Goal: Task Accomplishment & Management: Manage account settings

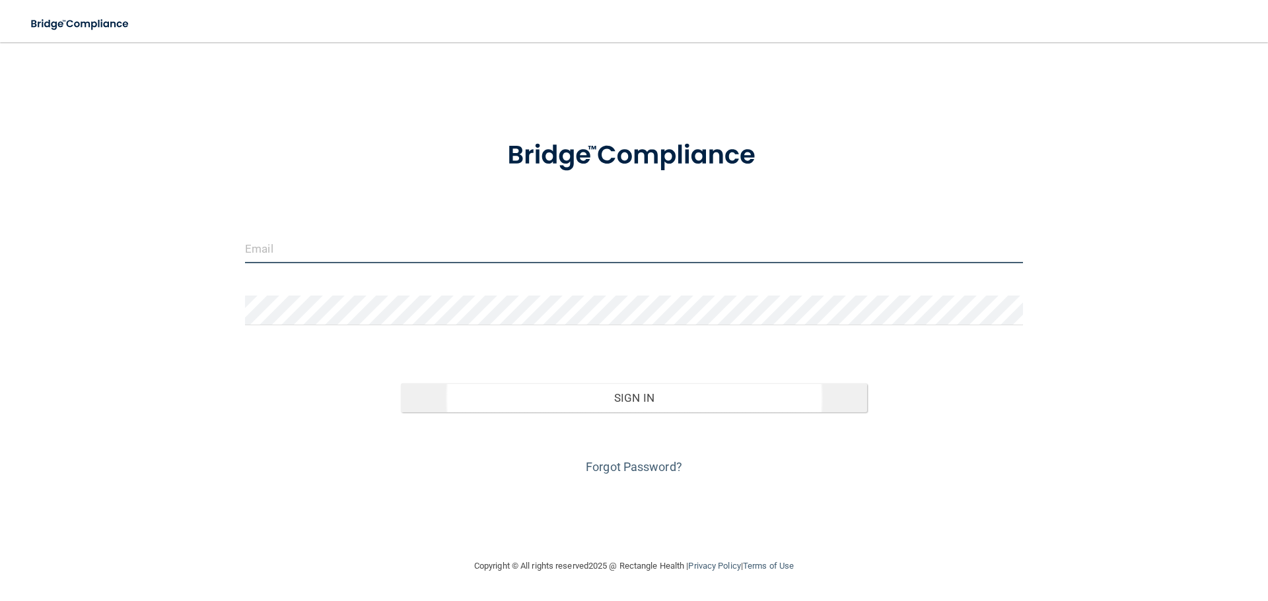
type input "[PERSON_NAME][EMAIL_ADDRESS][DOMAIN_NAME]"
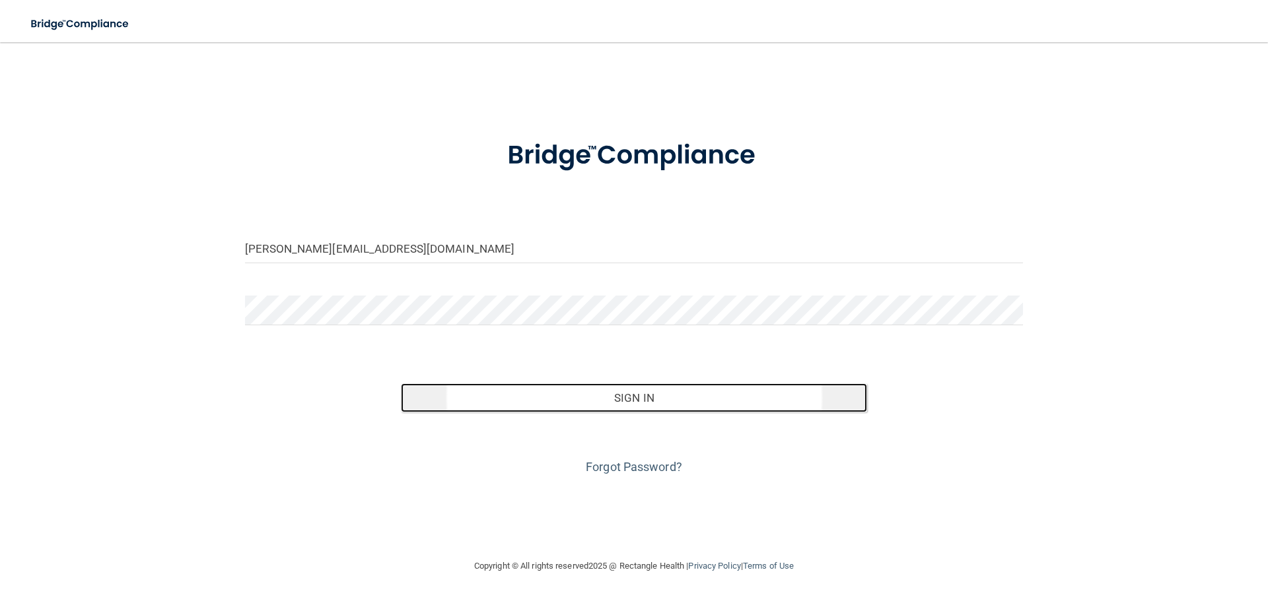
click at [598, 401] on button "Sign In" at bounding box center [634, 398] width 467 height 29
click at [674, 400] on button "Sign In" at bounding box center [634, 398] width 467 height 29
click at [619, 395] on button "Sign In" at bounding box center [634, 398] width 467 height 29
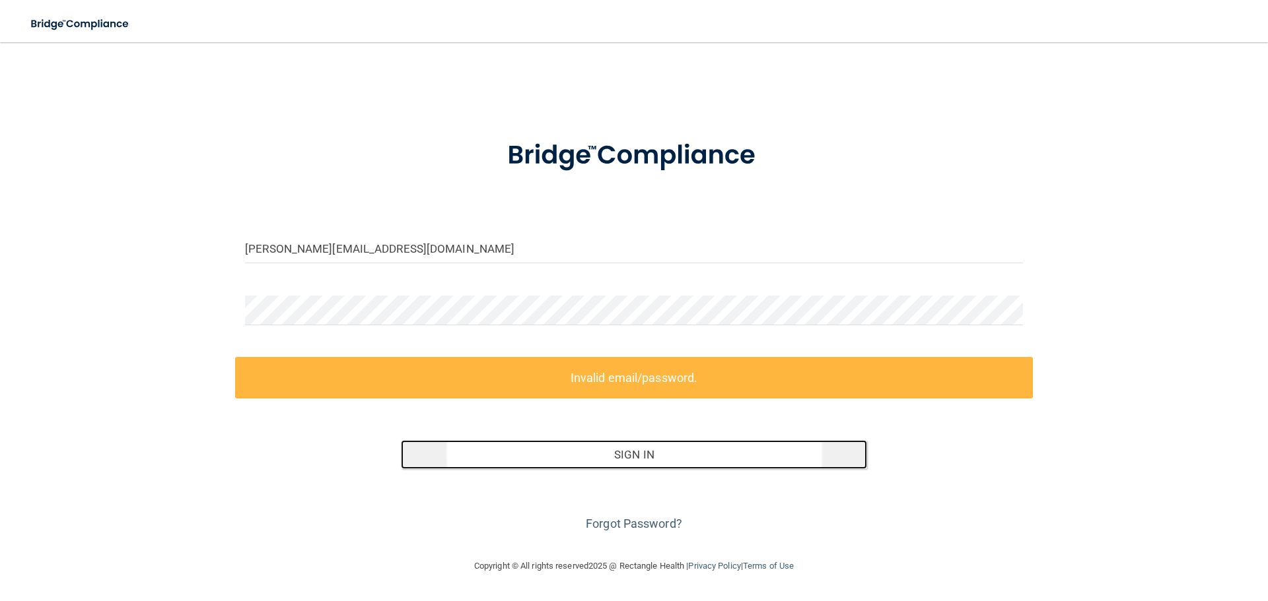
click at [660, 454] on button "Sign In" at bounding box center [634, 454] width 467 height 29
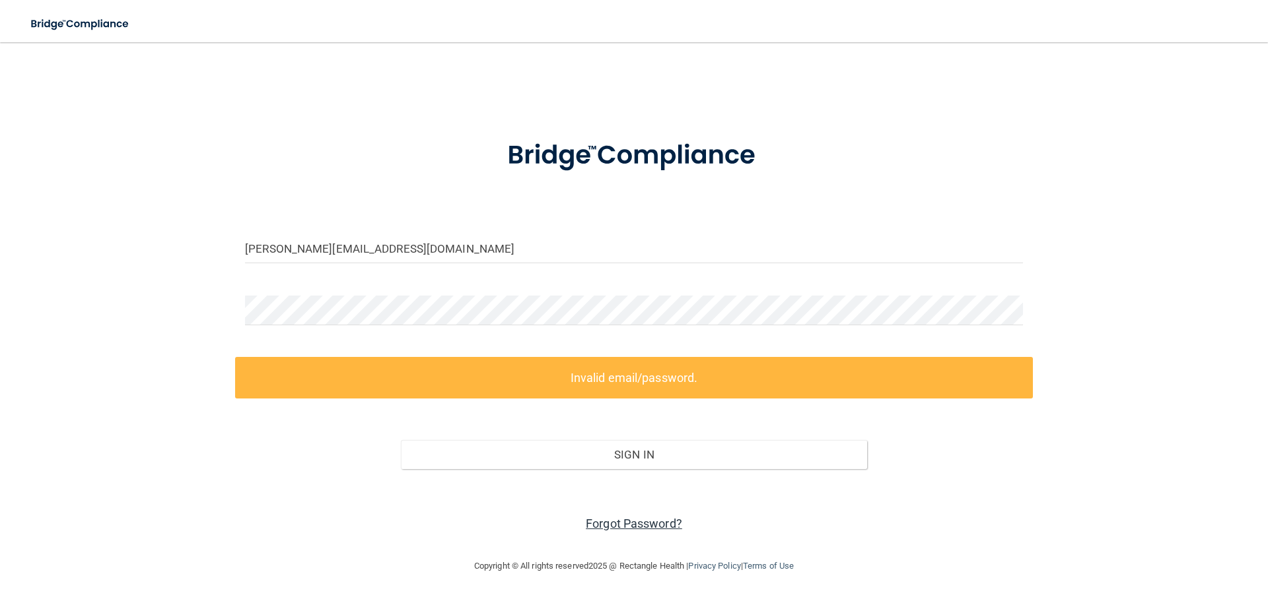
click at [648, 524] on link "Forgot Password?" at bounding box center [634, 524] width 96 height 14
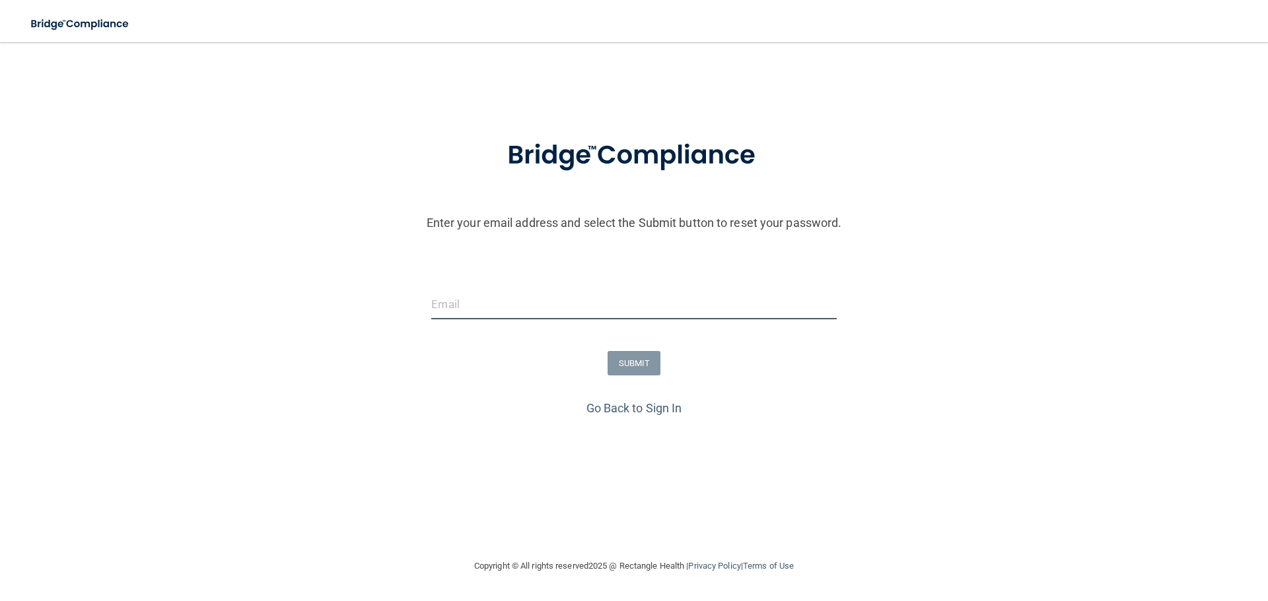
click at [478, 306] on input "email" at bounding box center [633, 305] width 405 height 30
type input "[PERSON_NAME][EMAIL_ADDRESS][DOMAIN_NAME]"
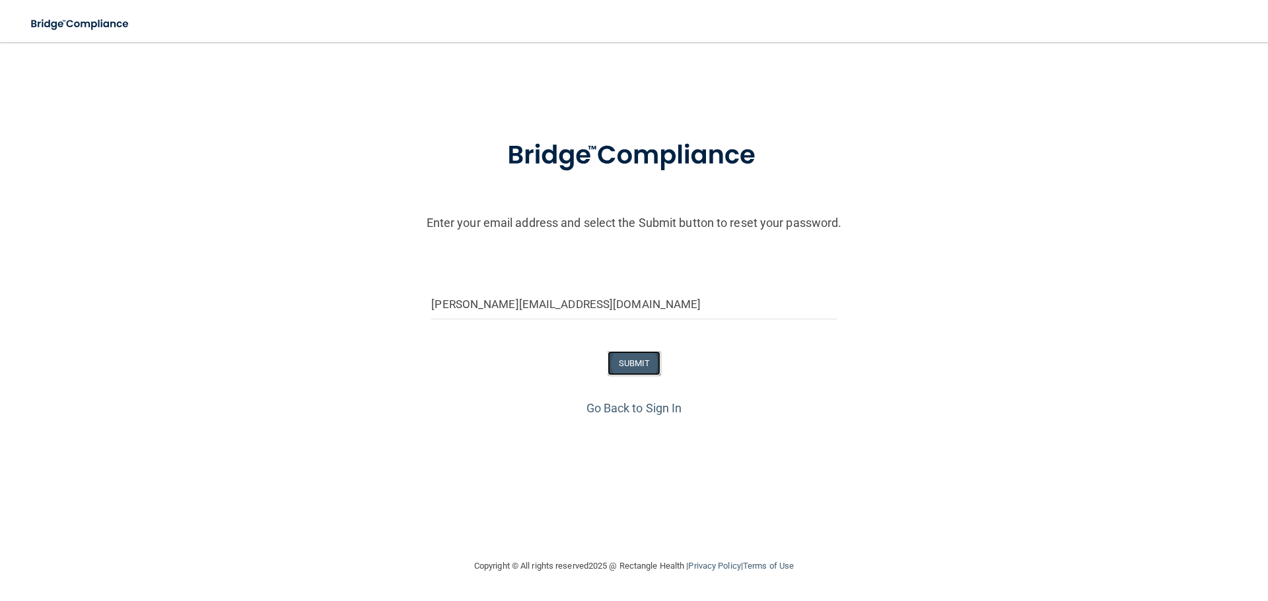
click at [634, 364] on button "SUBMIT" at bounding box center [633, 363] width 53 height 24
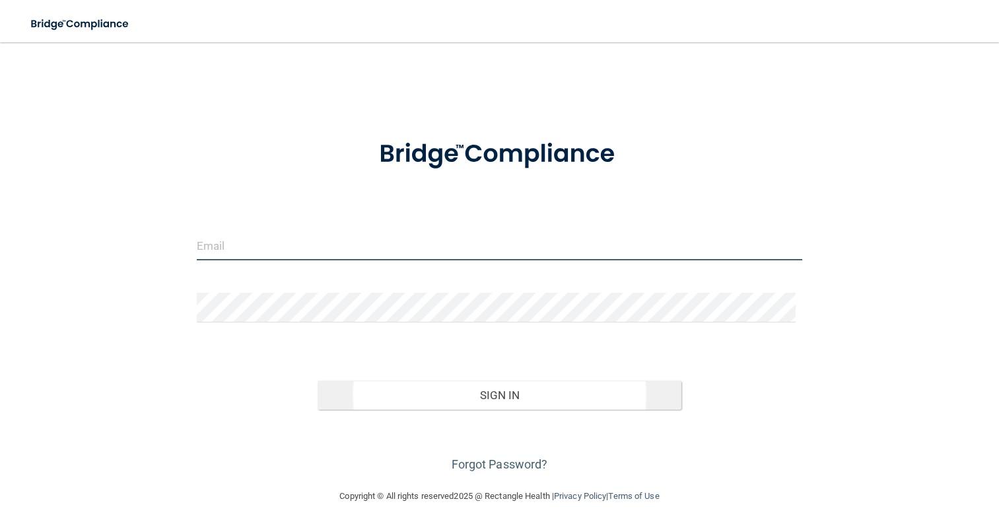
type input "[PERSON_NAME][EMAIL_ADDRESS][DOMAIN_NAME]"
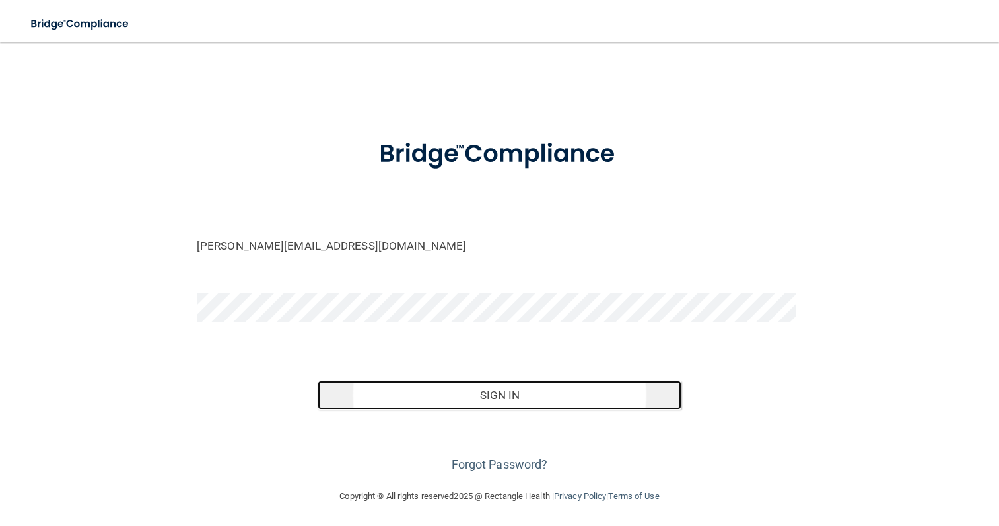
click at [499, 393] on button "Sign In" at bounding box center [499, 394] width 363 height 29
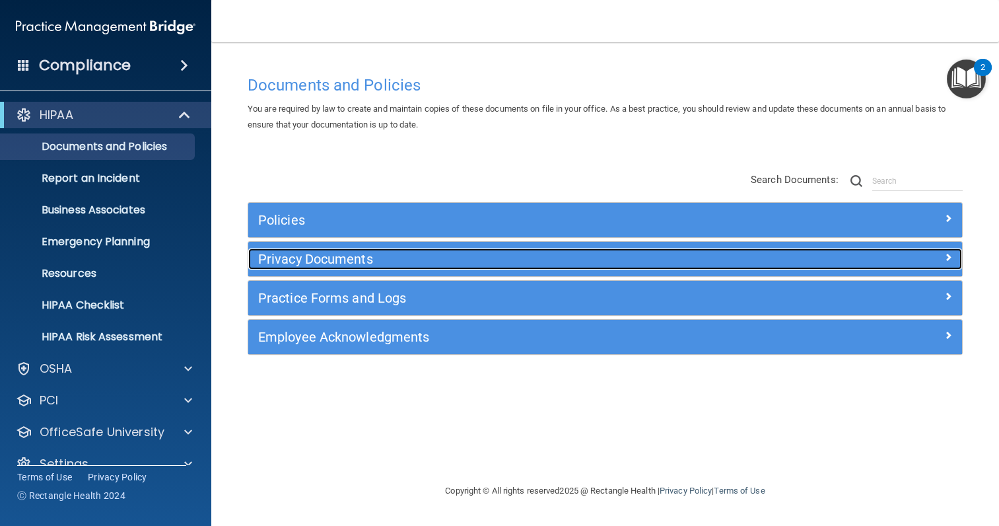
click at [371, 253] on h5 "Privacy Documents" at bounding box center [516, 259] width 516 height 15
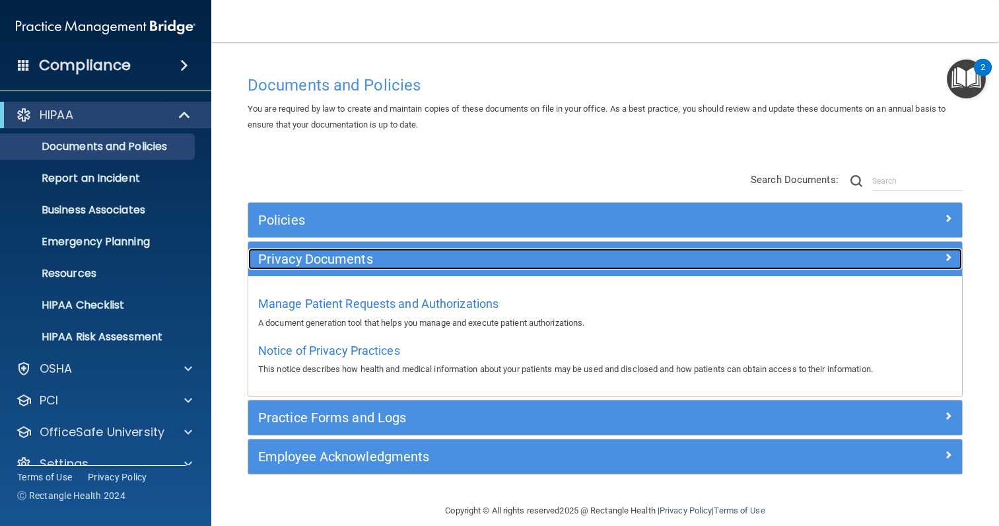
click at [944, 254] on span at bounding box center [948, 257] width 8 height 16
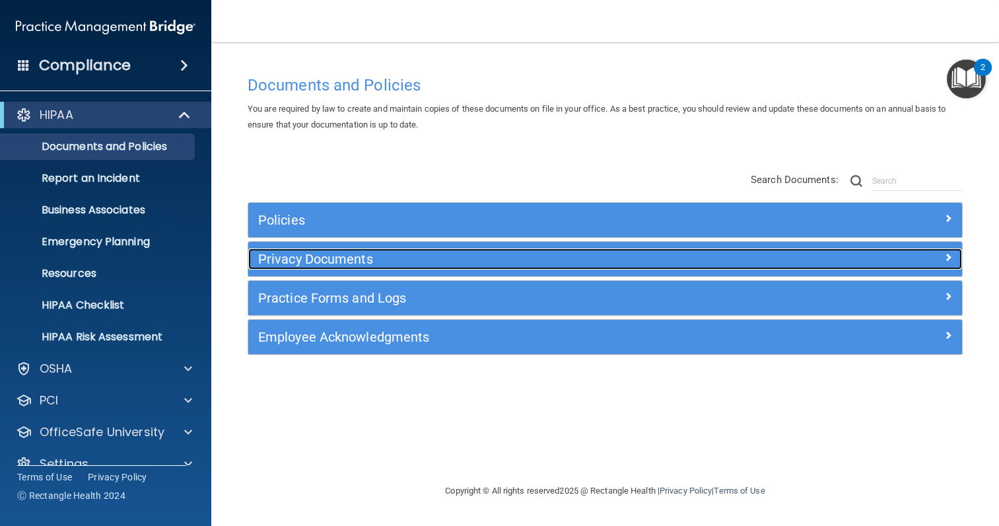
click at [936, 252] on div at bounding box center [873, 256] width 178 height 16
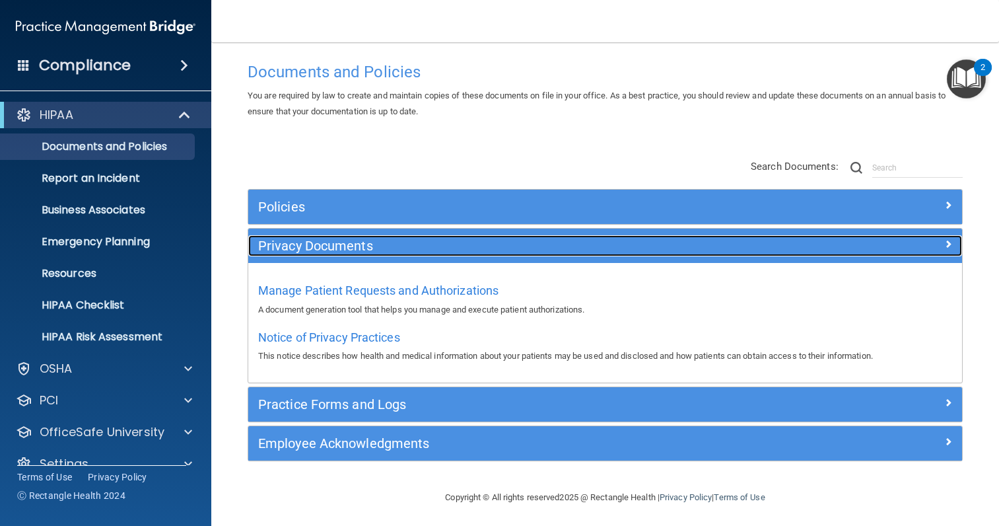
scroll to position [17, 0]
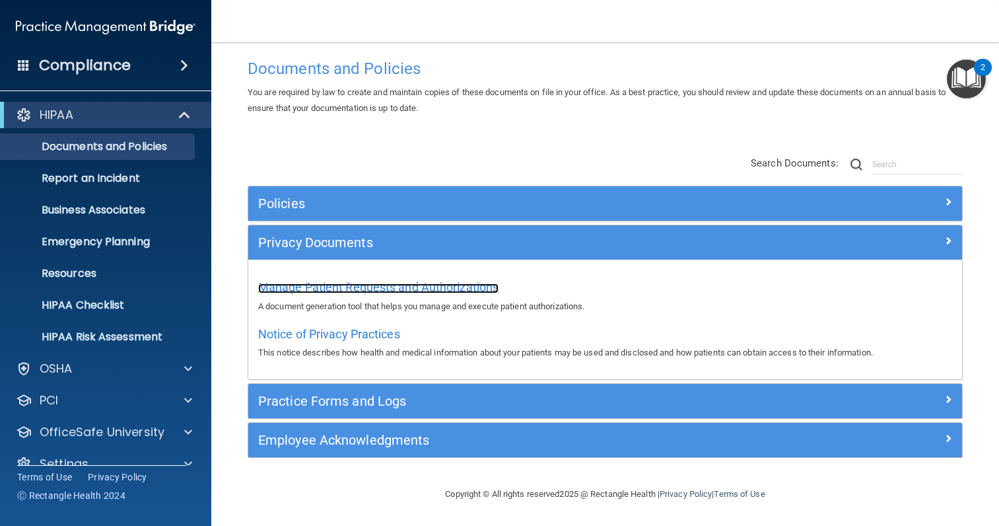
click at [444, 289] on span "Manage Patient Requests and Authorizations" at bounding box center [378, 287] width 240 height 14
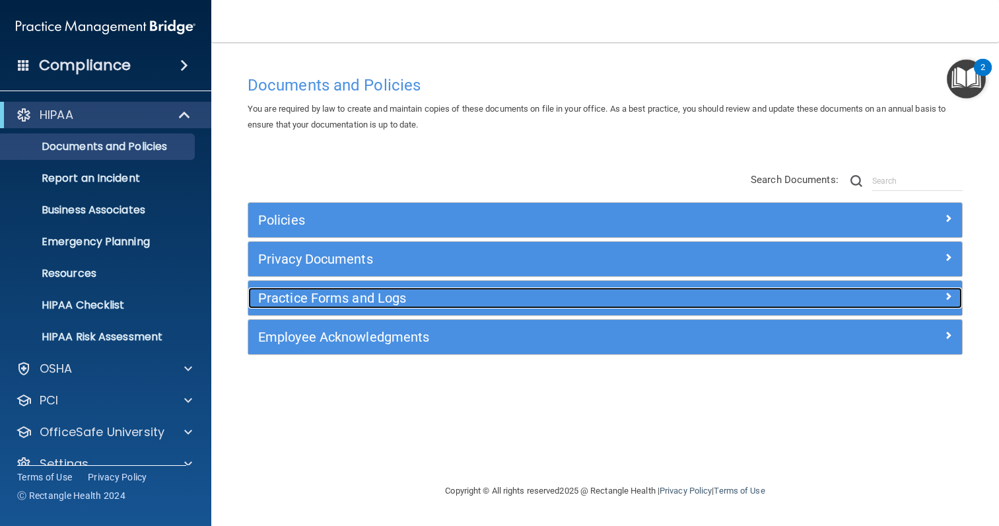
click at [402, 296] on h5 "Practice Forms and Logs" at bounding box center [516, 298] width 516 height 15
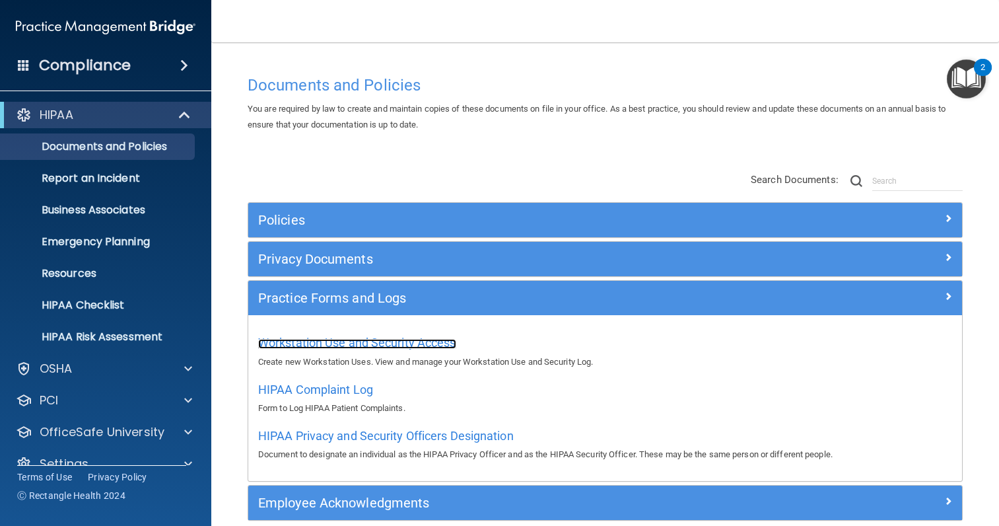
click at [378, 340] on span "Workstation Use and Security Access" at bounding box center [357, 342] width 198 height 14
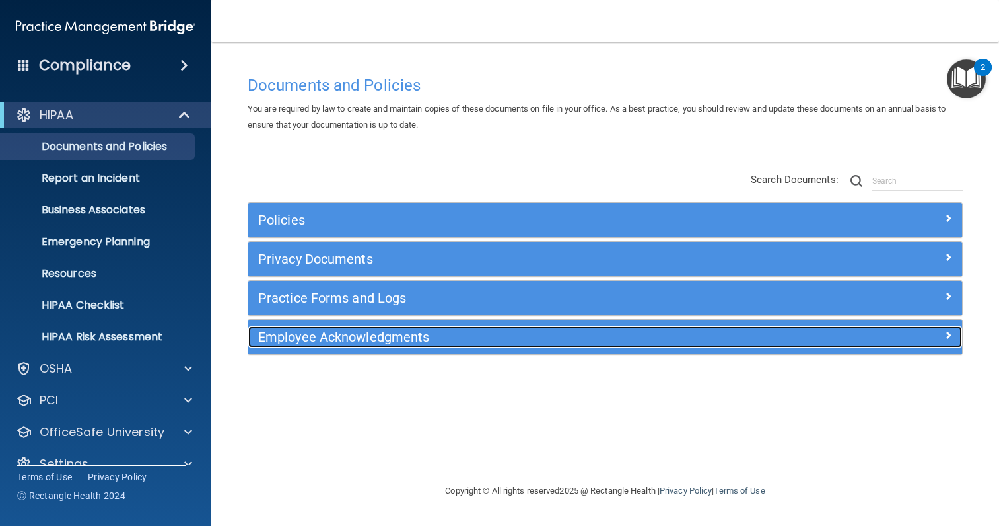
click at [383, 335] on h5 "Employee Acknowledgments" at bounding box center [516, 336] width 516 height 15
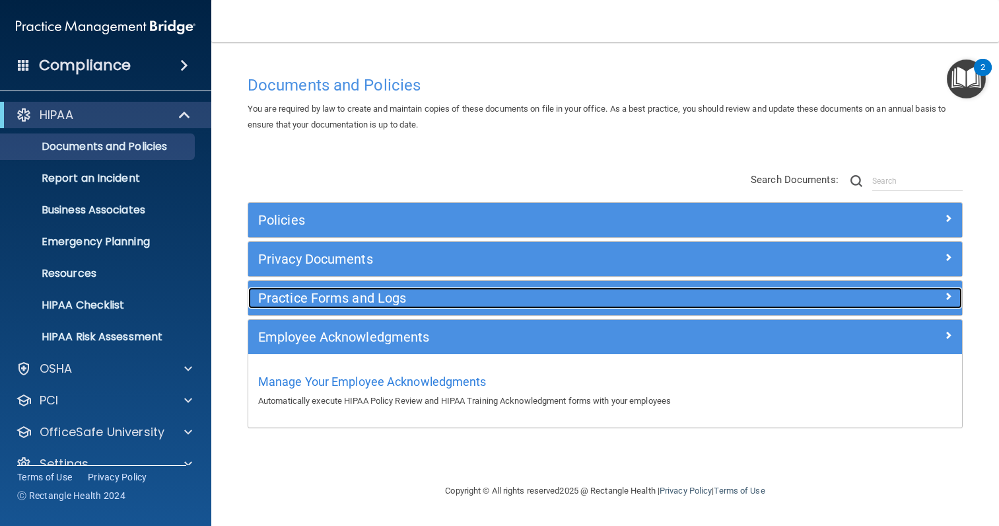
click at [376, 295] on h5 "Practice Forms and Logs" at bounding box center [516, 298] width 516 height 15
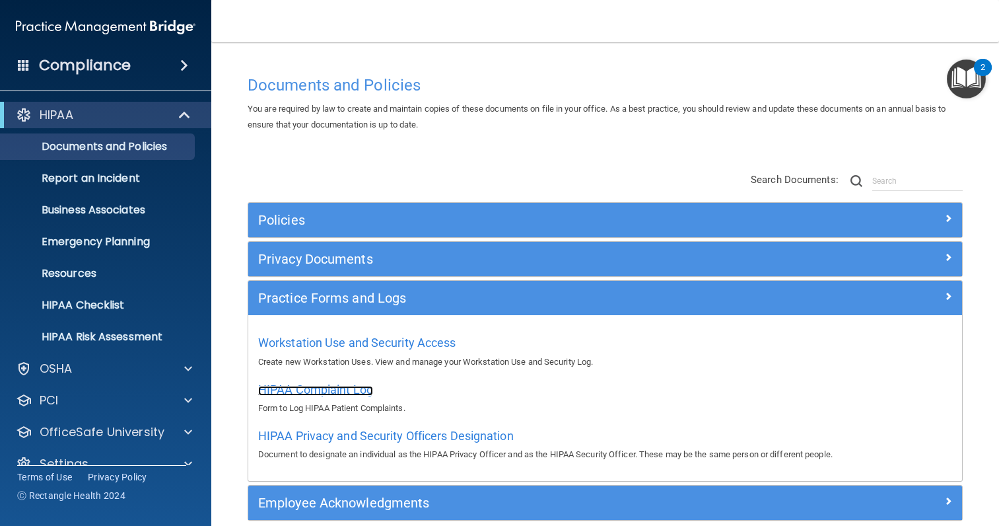
click at [338, 388] on span "HIPAA Complaint Log" at bounding box center [315, 389] width 115 height 14
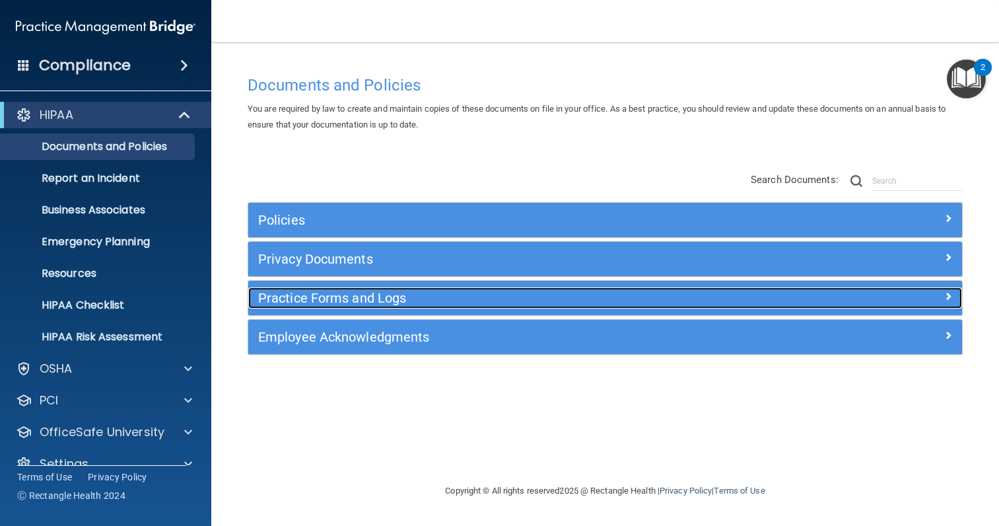
click at [415, 292] on h5 "Practice Forms and Logs" at bounding box center [516, 298] width 516 height 15
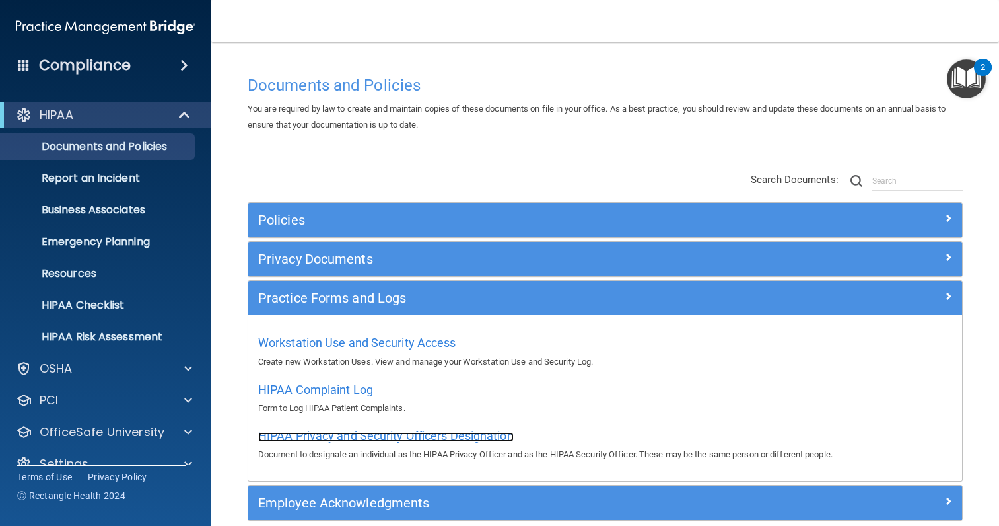
click at [364, 436] on span "HIPAA Privacy and Security Officers Designation" at bounding box center [386, 435] width 256 height 14
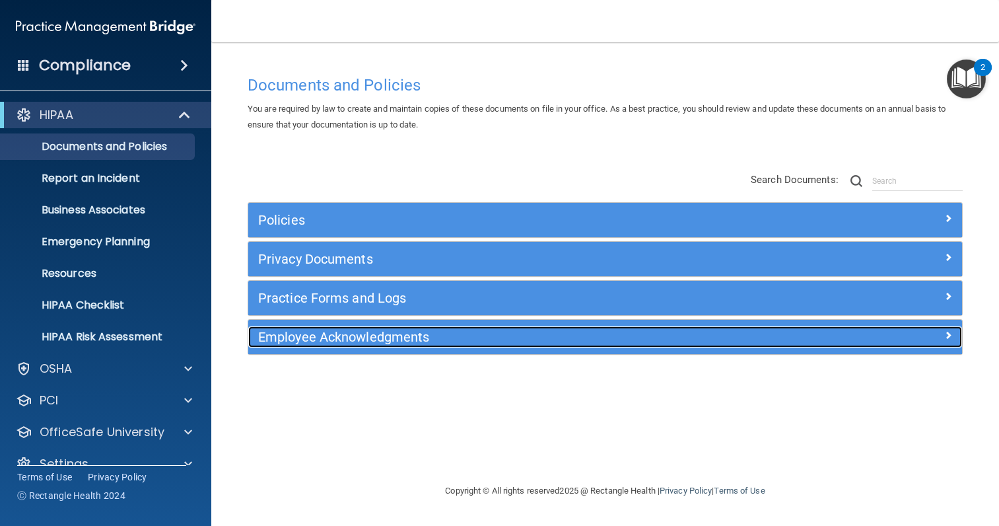
click at [417, 332] on h5 "Employee Acknowledgments" at bounding box center [516, 336] width 516 height 15
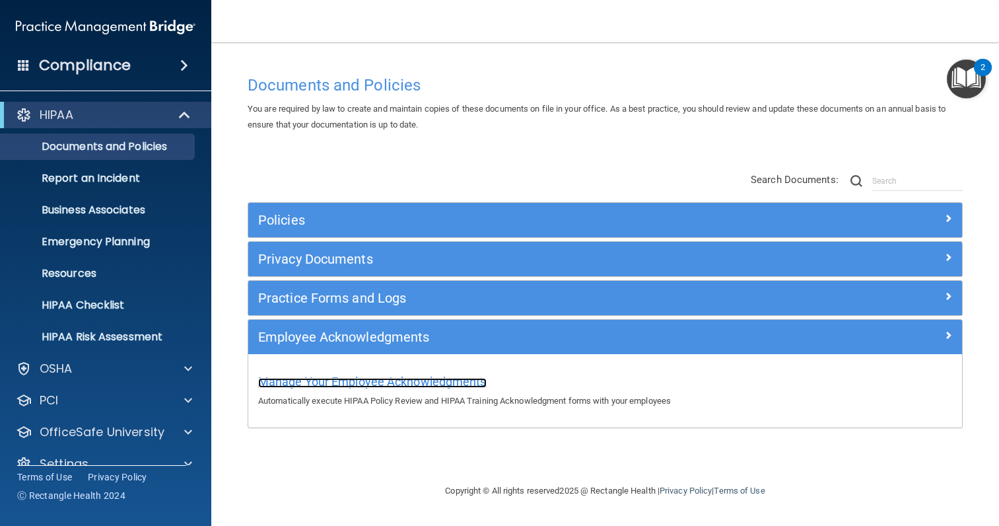
click at [416, 380] on span "Manage Your Employee Acknowledgments" at bounding box center [372, 381] width 228 height 14
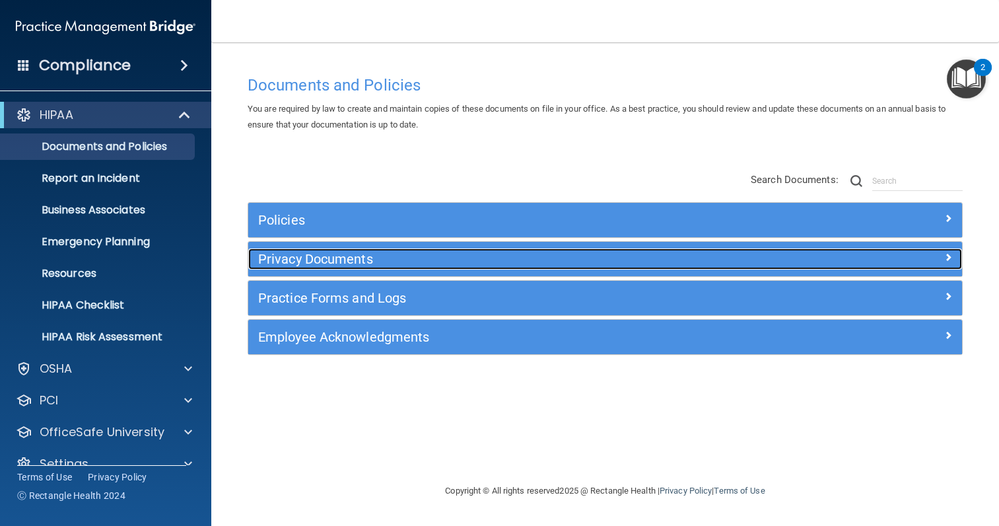
click at [349, 256] on h5 "Privacy Documents" at bounding box center [516, 259] width 516 height 15
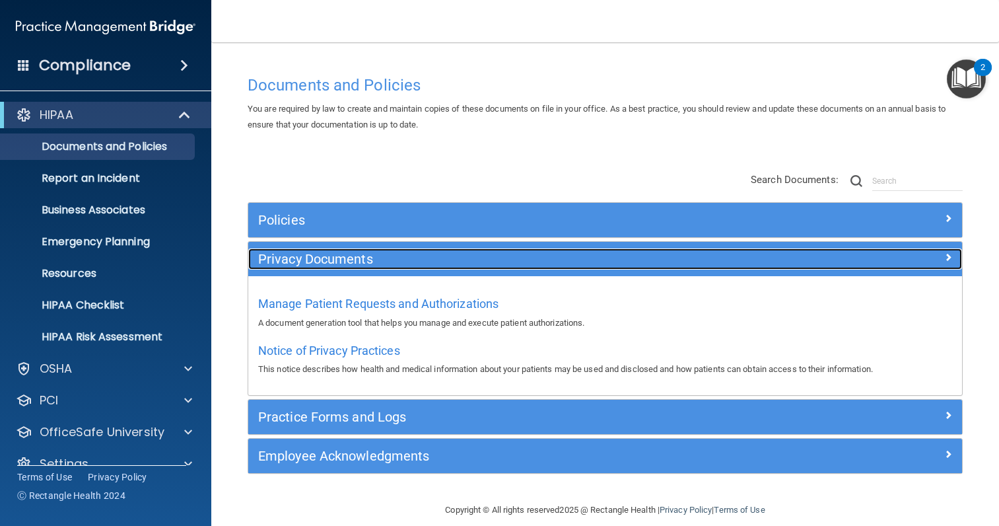
click at [349, 256] on h5 "Privacy Documents" at bounding box center [516, 259] width 516 height 15
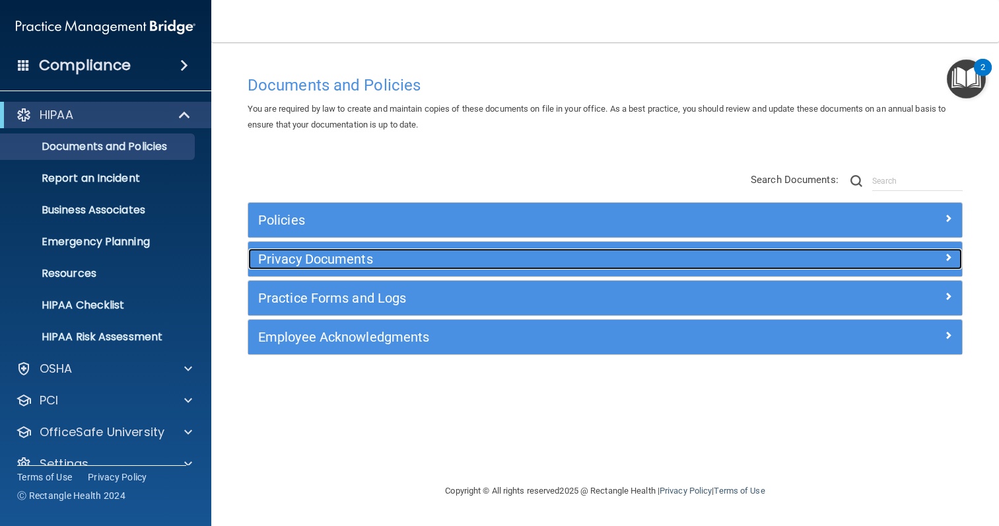
click at [349, 255] on h5 "Privacy Documents" at bounding box center [516, 259] width 516 height 15
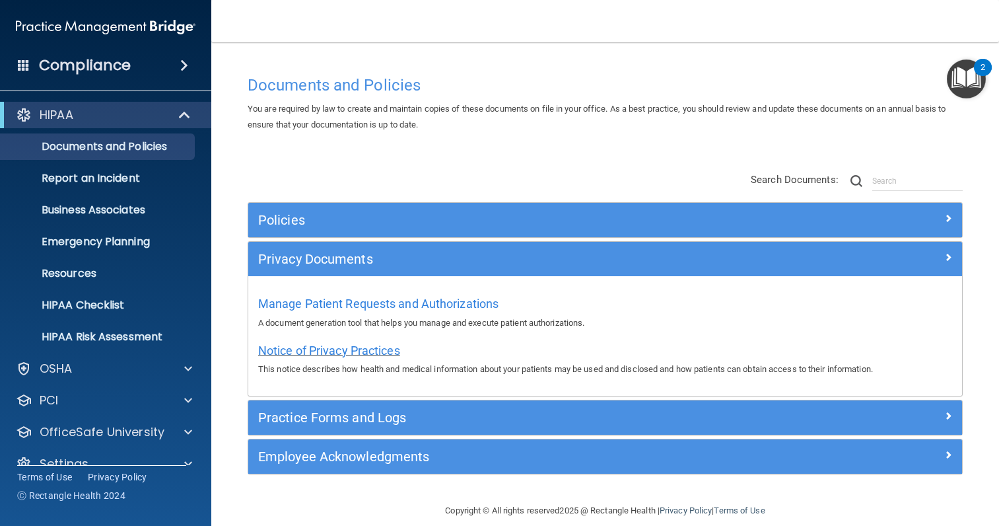
click at [356, 351] on span "Notice of Privacy Practices" at bounding box center [329, 350] width 142 height 14
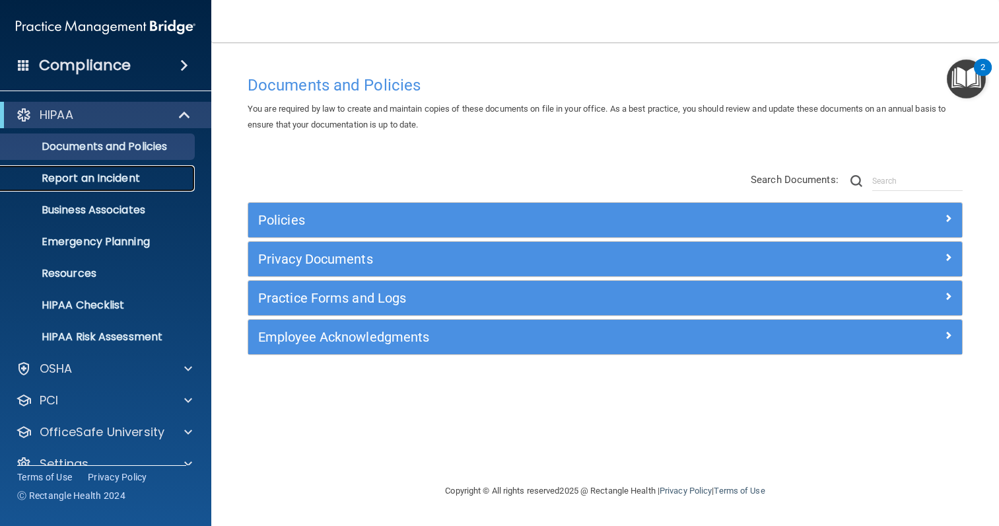
click at [136, 178] on p "Report an Incident" at bounding box center [99, 178] width 180 height 13
click at [102, 209] on p "Business Associates" at bounding box center [99, 209] width 180 height 13
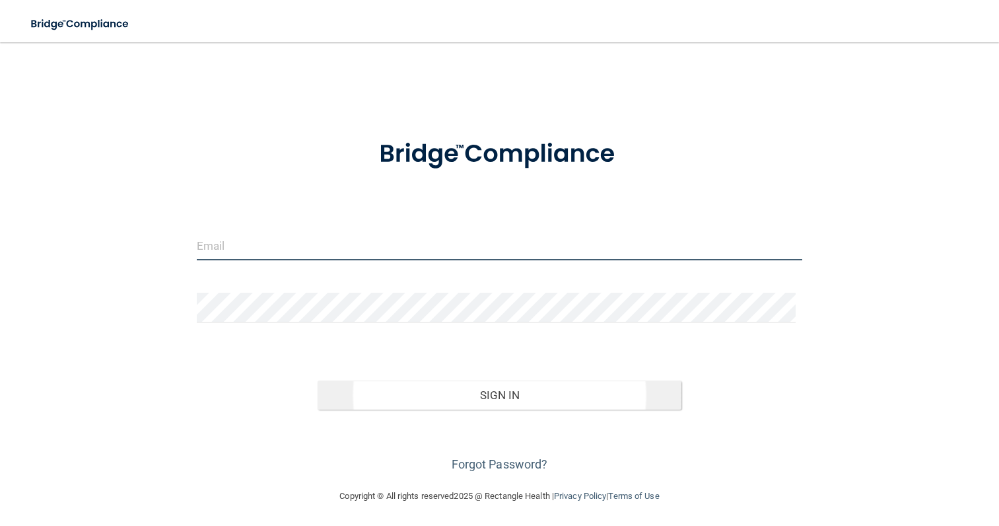
type input "[PERSON_NAME][EMAIL_ADDRESS][DOMAIN_NAME]"
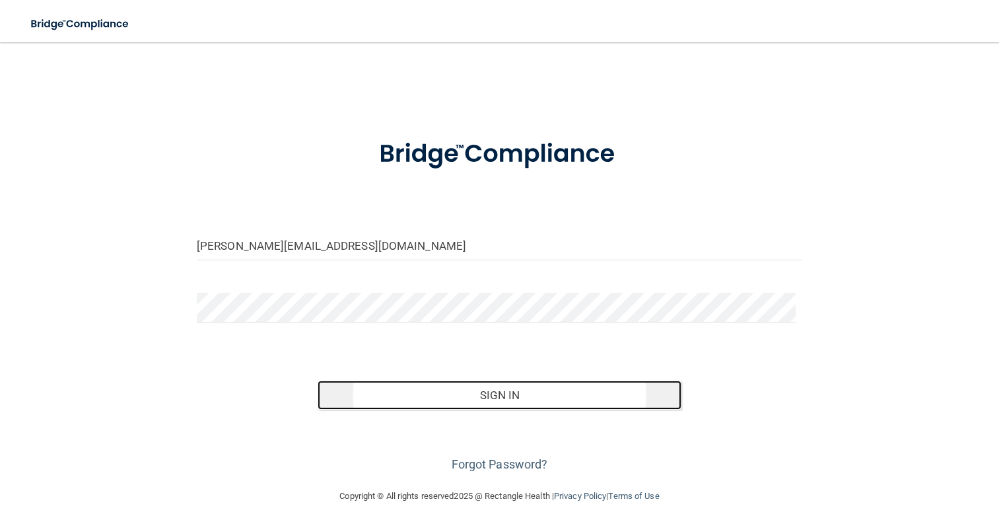
click at [528, 395] on button "Sign In" at bounding box center [499, 394] width 363 height 29
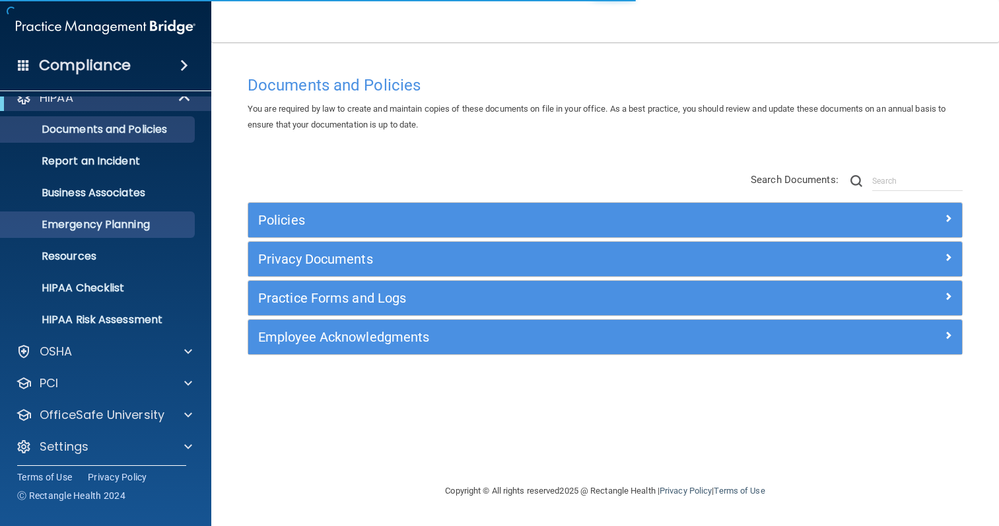
scroll to position [22, 0]
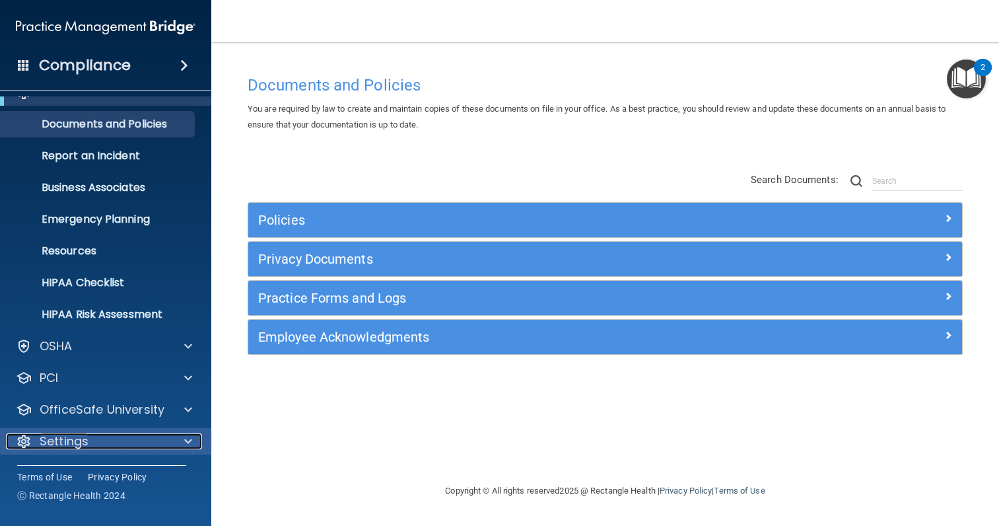
click at [195, 443] on div at bounding box center [186, 441] width 33 height 16
click at [172, 440] on div at bounding box center [186, 441] width 33 height 16
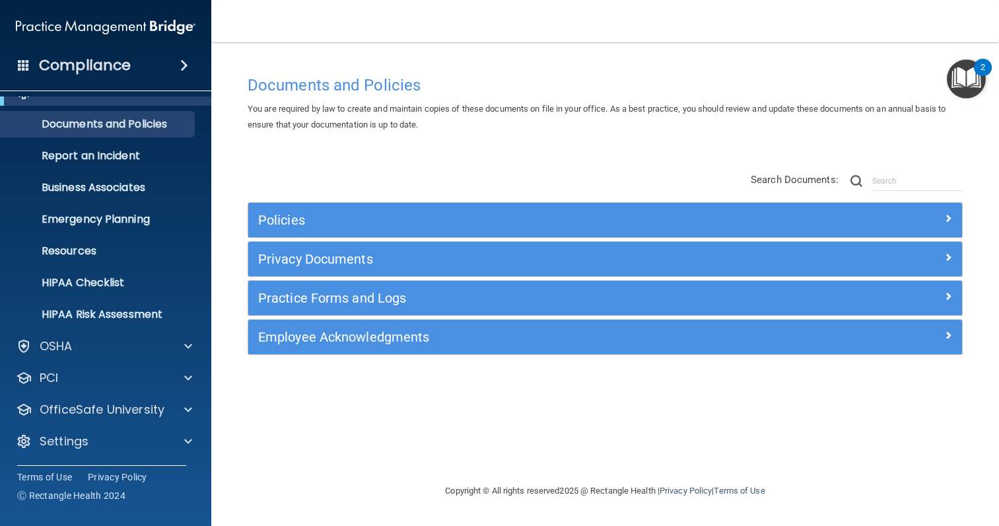
click at [135, 59] on div "Compliance" at bounding box center [105, 65] width 211 height 29
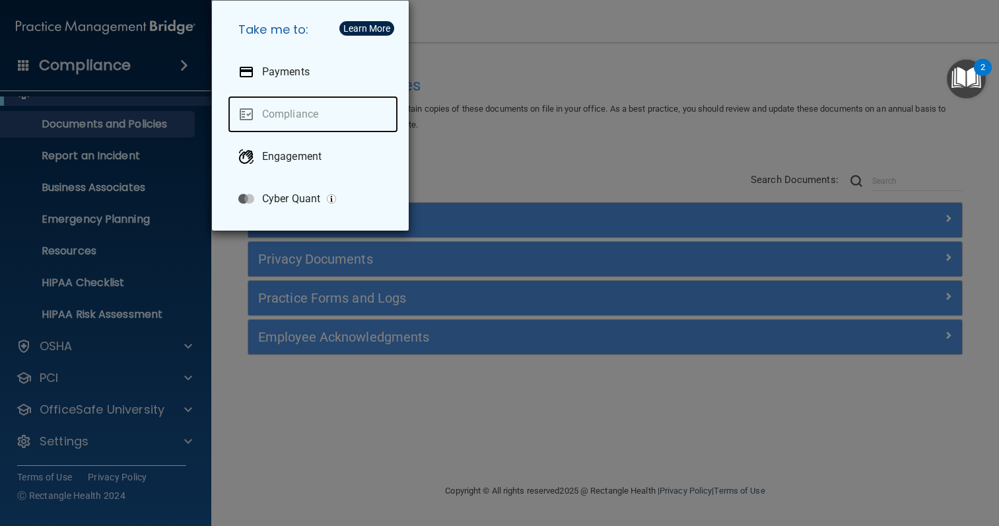
click at [291, 104] on link "Compliance" at bounding box center [313, 114] width 170 height 37
click at [300, 110] on link "Compliance" at bounding box center [313, 114] width 170 height 37
click at [75, 442] on div "Take me to: Payments Compliance Engagement Cyber Quant" at bounding box center [499, 263] width 999 height 526
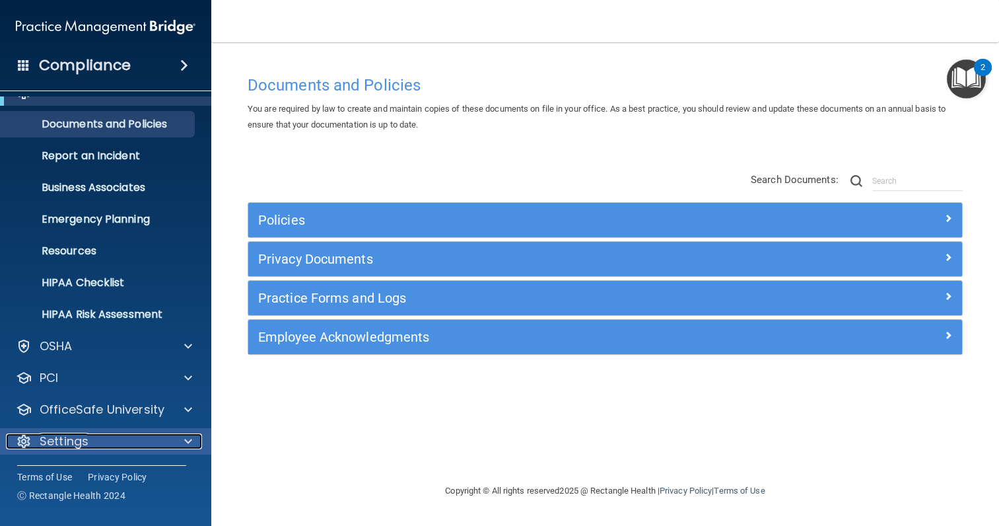
drag, startPoint x: 178, startPoint y: 440, endPoint x: 133, endPoint y: 443, distance: 45.7
click at [133, 443] on div "Settings" at bounding box center [88, 441] width 164 height 16
click at [57, 442] on p "Settings" at bounding box center [64, 441] width 49 height 16
click at [73, 437] on p "Settings" at bounding box center [64, 441] width 49 height 16
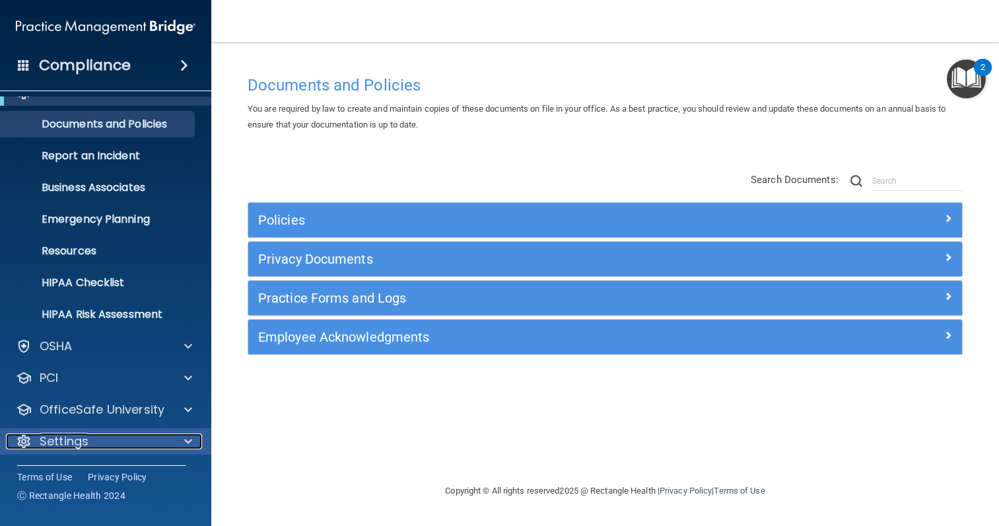
click at [191, 440] on span at bounding box center [188, 441] width 8 height 16
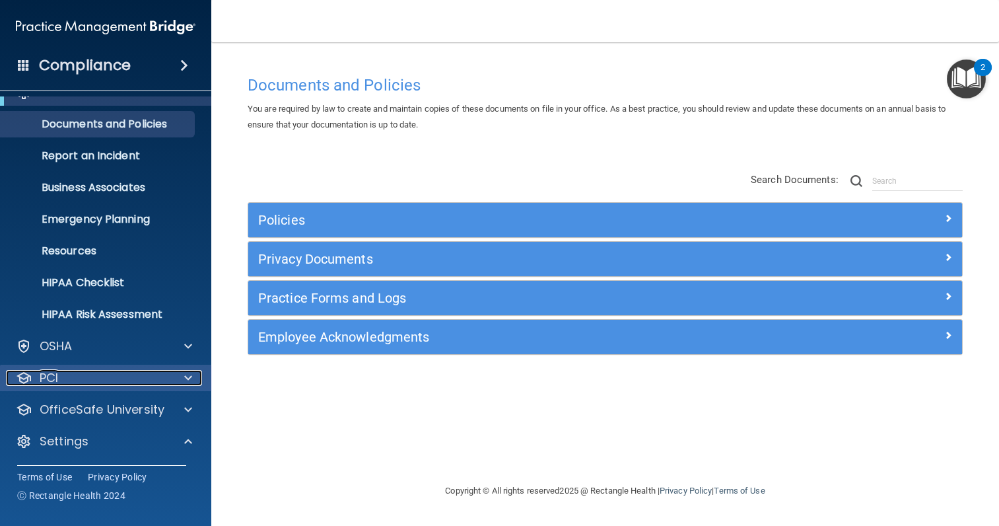
click at [178, 378] on div at bounding box center [186, 378] width 33 height 16
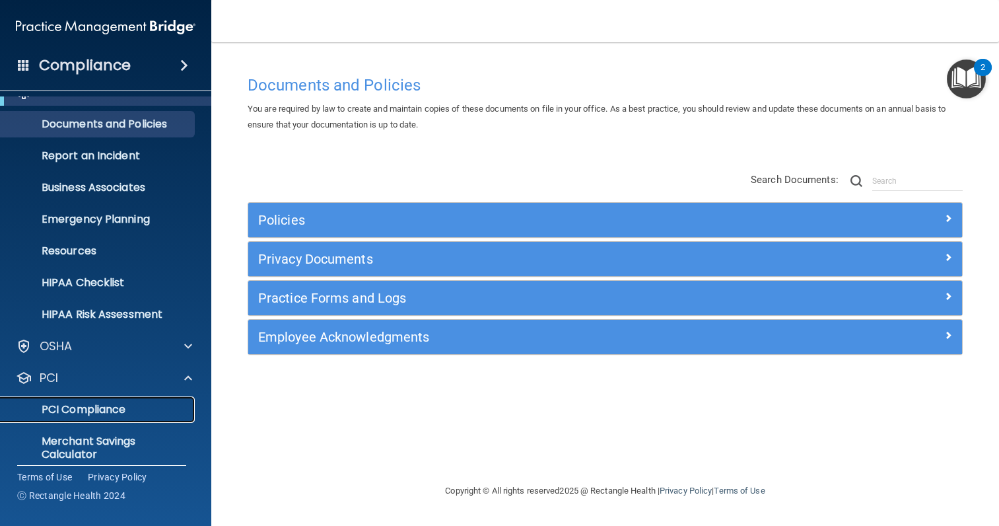
click at [135, 405] on p "PCI Compliance" at bounding box center [99, 409] width 180 height 13
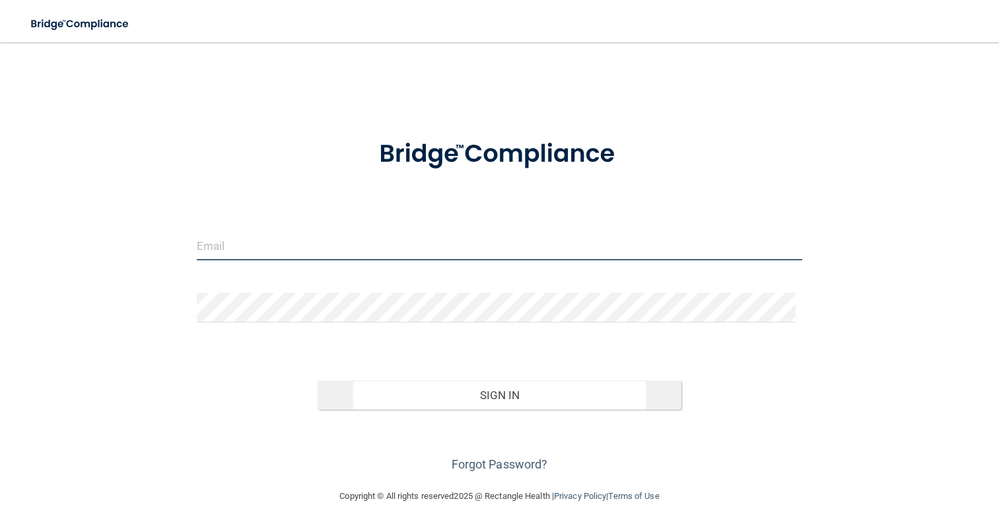
type input "[PERSON_NAME][EMAIL_ADDRESS][DOMAIN_NAME]"
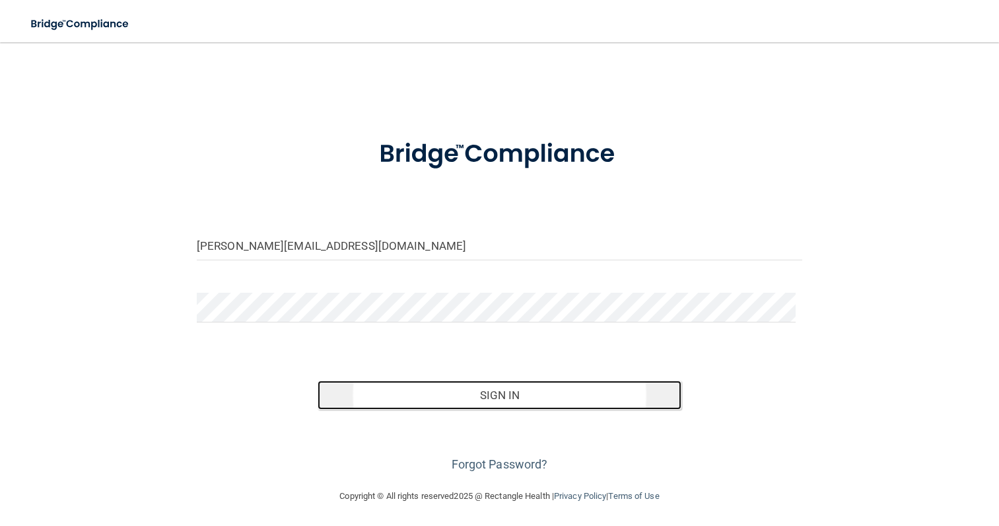
click at [515, 390] on button "Sign In" at bounding box center [499, 394] width 363 height 29
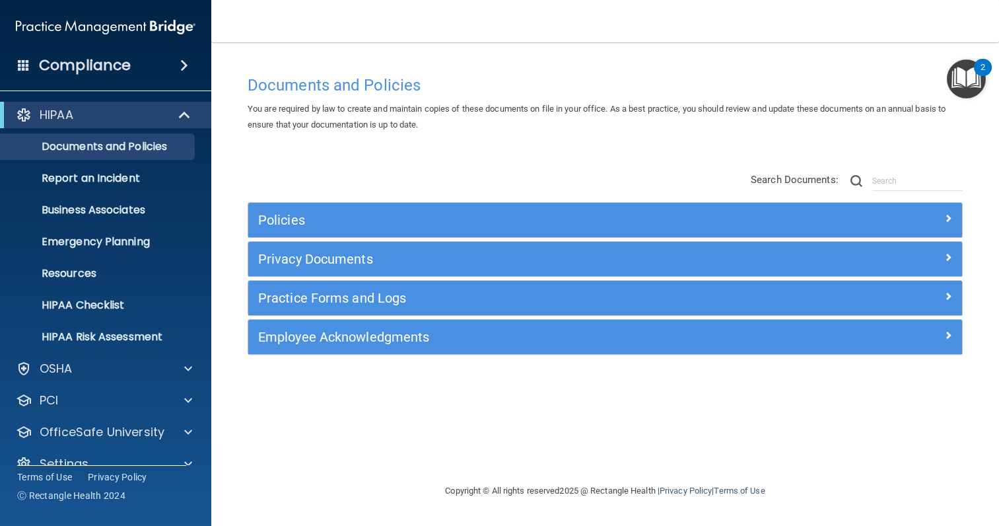
click at [120, 64] on h4 "Compliance" at bounding box center [85, 65] width 92 height 18
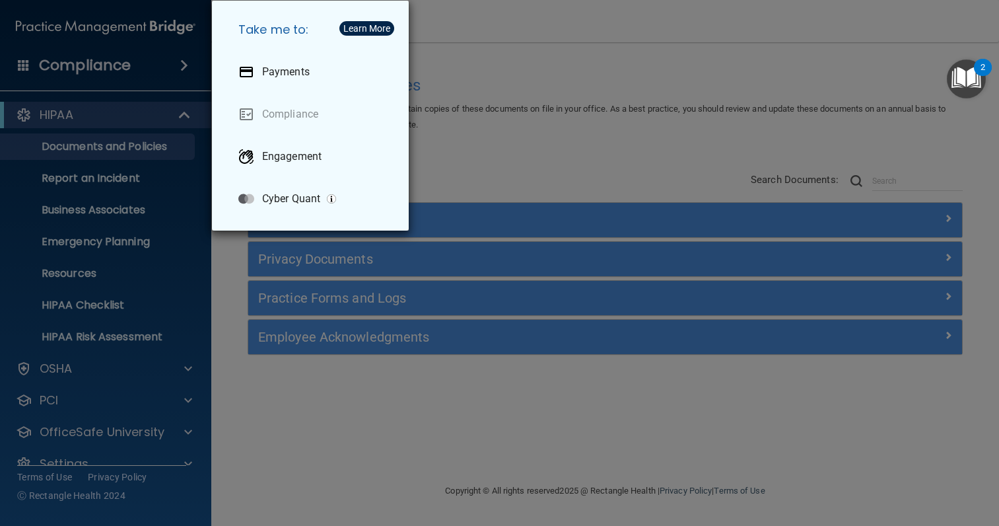
click at [120, 64] on div "Take me to: Payments Compliance Engagement Cyber Quant" at bounding box center [499, 263] width 999 height 526
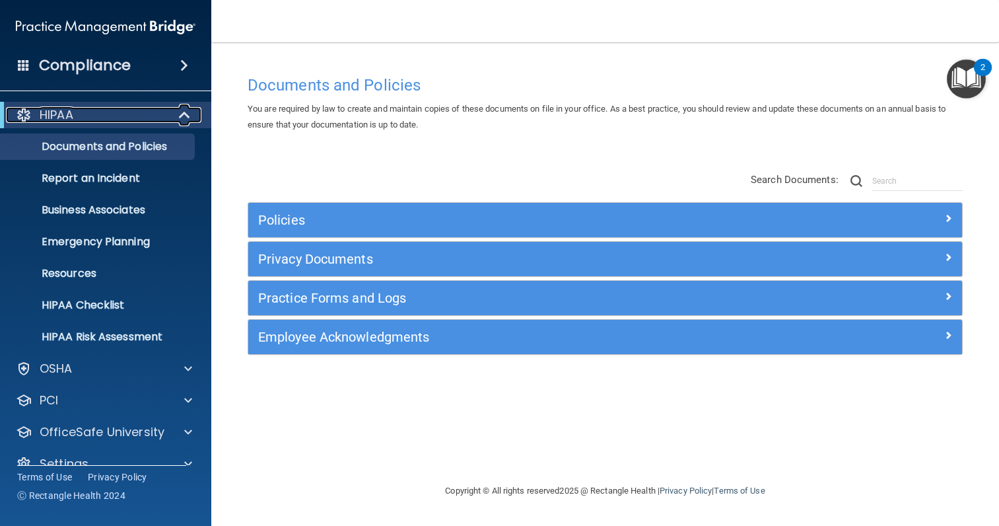
click at [149, 115] on div "HIPAA" at bounding box center [87, 115] width 163 height 16
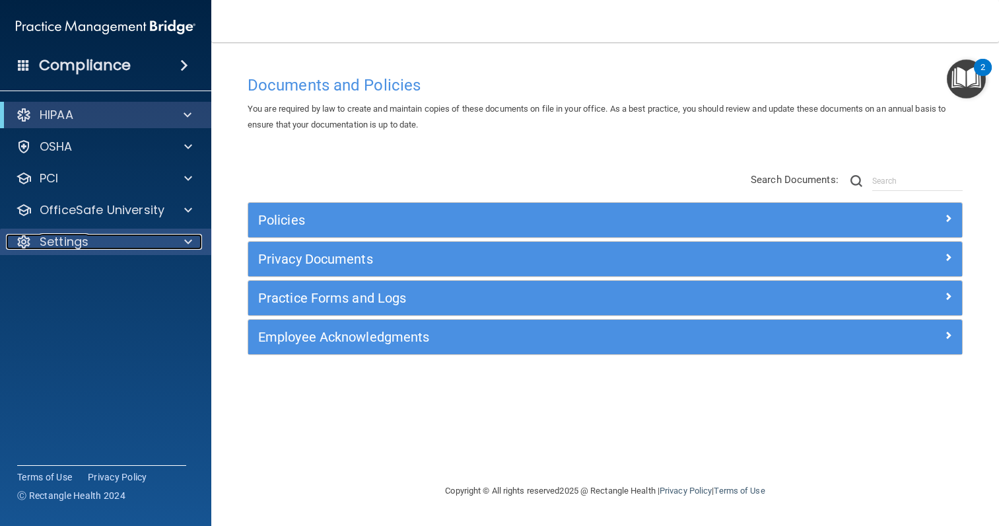
click at [68, 235] on p "Settings" at bounding box center [64, 242] width 49 height 16
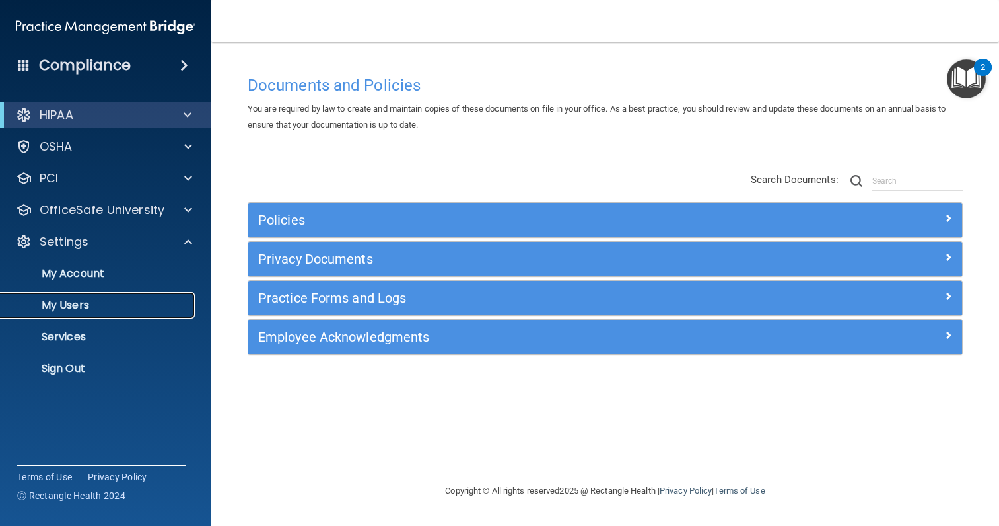
click at [79, 303] on p "My Users" at bounding box center [99, 304] width 180 height 13
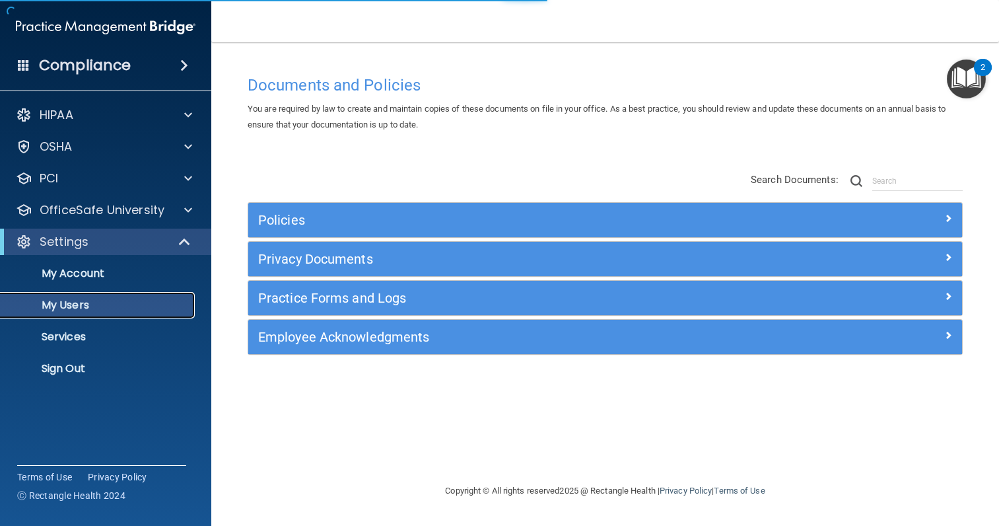
select select "20"
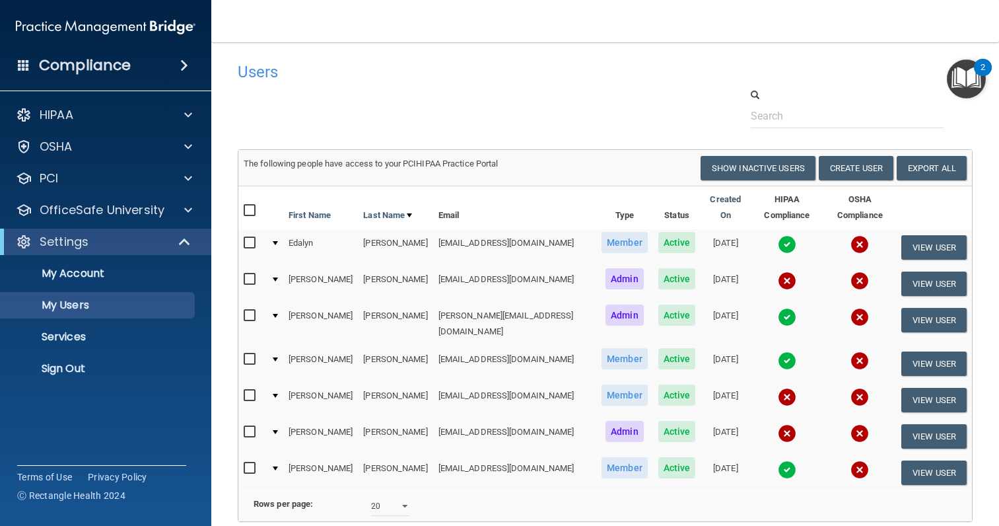
click at [250, 354] on input "checkbox" at bounding box center [251, 359] width 15 height 11
checkbox input "true"
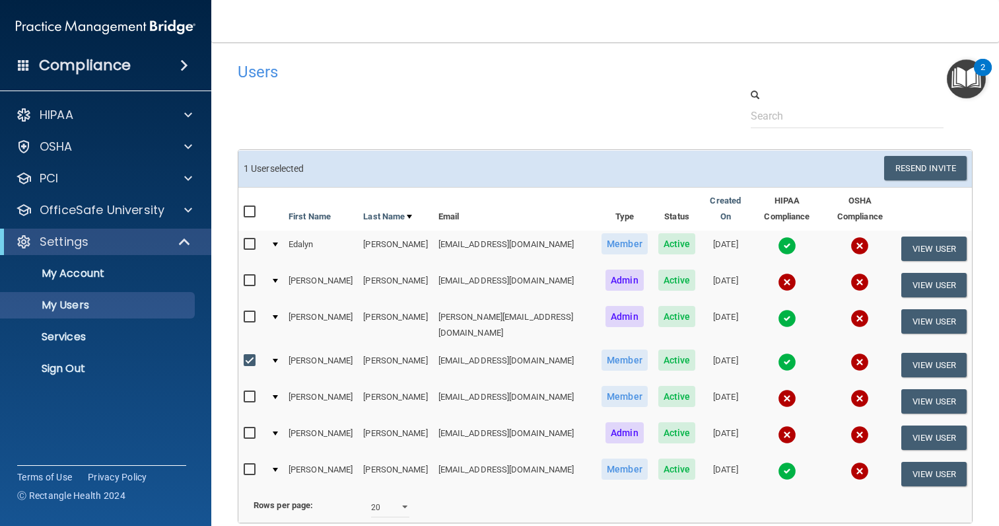
click at [658, 349] on span "Active" at bounding box center [677, 359] width 38 height 21
drag, startPoint x: 624, startPoint y: 340, endPoint x: 585, endPoint y: 108, distance: 235.6
click at [585, 108] on div at bounding box center [605, 108] width 755 height 40
click at [658, 349] on span "Active" at bounding box center [677, 359] width 38 height 21
click at [903, 353] on button "View User" at bounding box center [933, 365] width 65 height 24
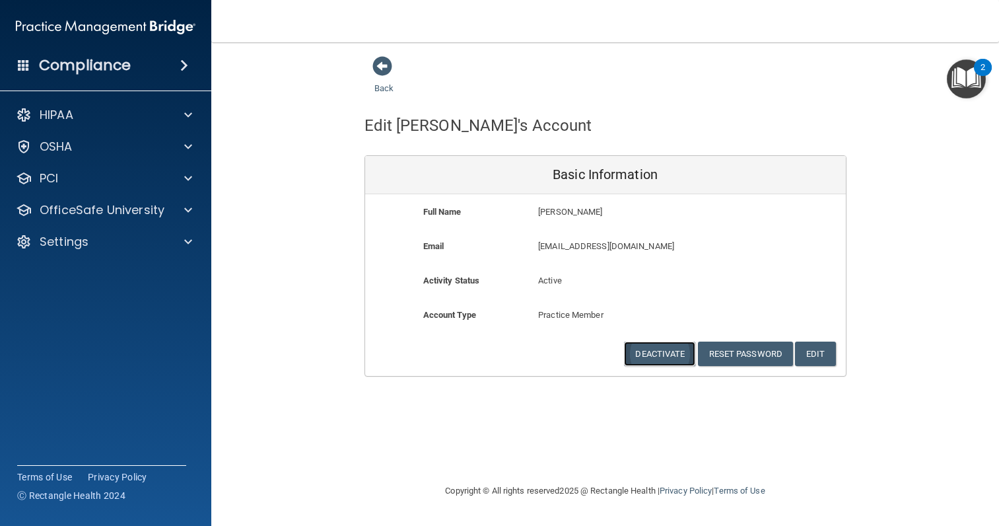
click at [648, 347] on button "Deactivate" at bounding box center [659, 353] width 71 height 24
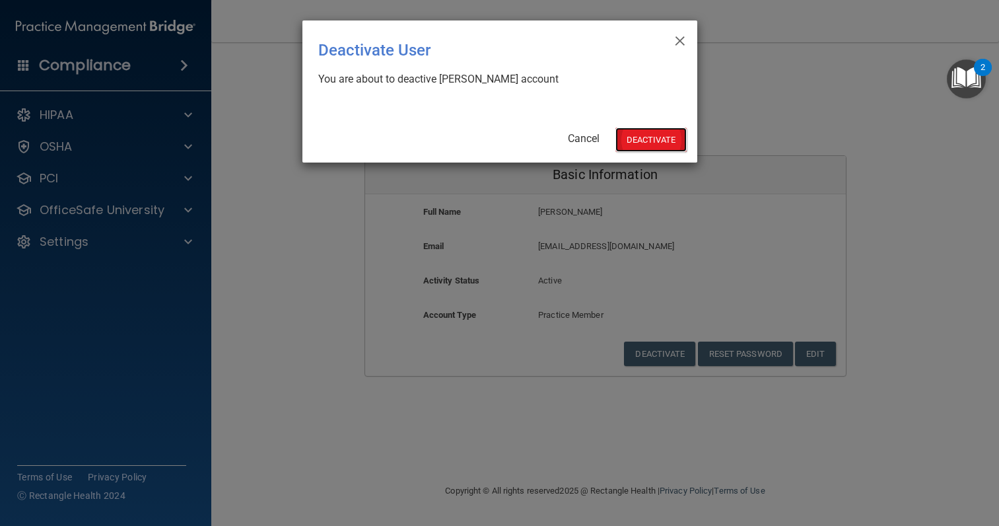
click at [638, 134] on button "Deactivate" at bounding box center [650, 139] width 71 height 24
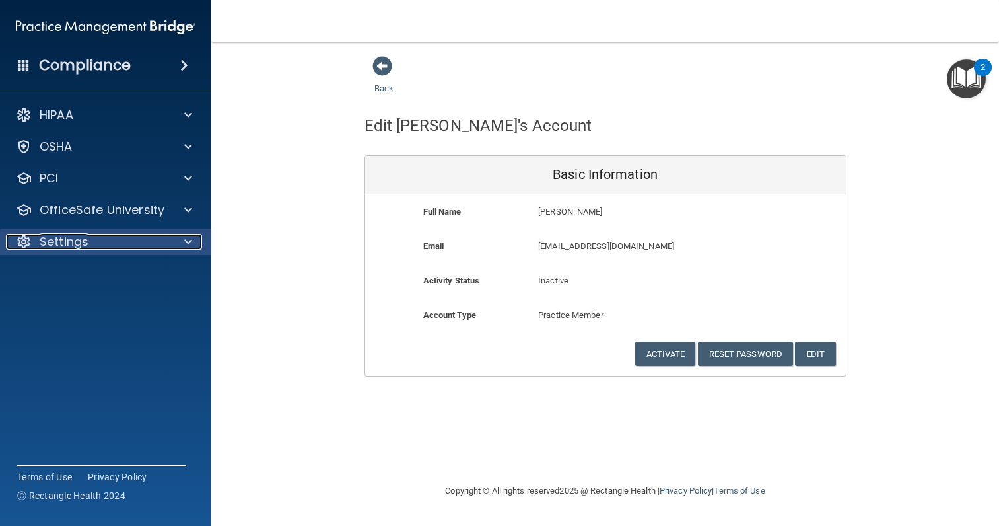
click at [145, 238] on div "Settings" at bounding box center [88, 242] width 164 height 16
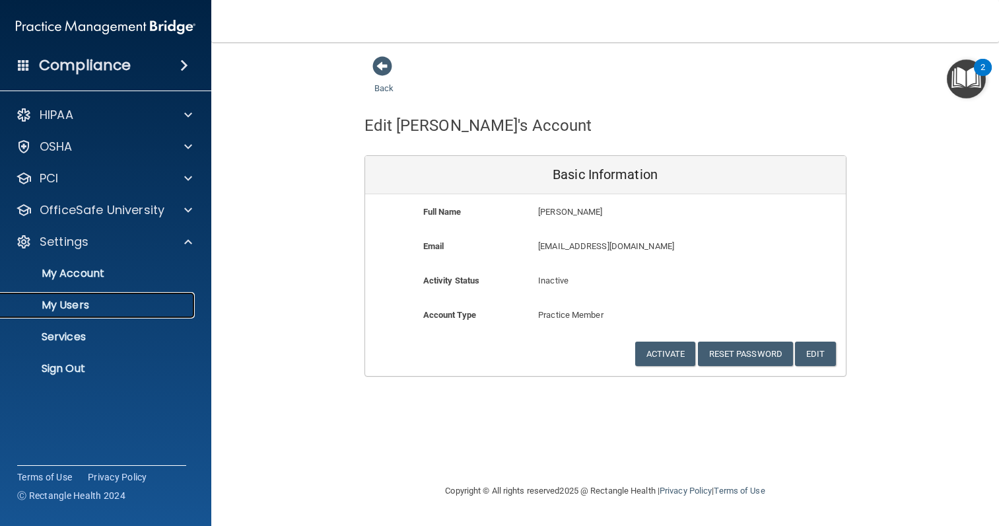
click at [81, 301] on p "My Users" at bounding box center [99, 304] width 180 height 13
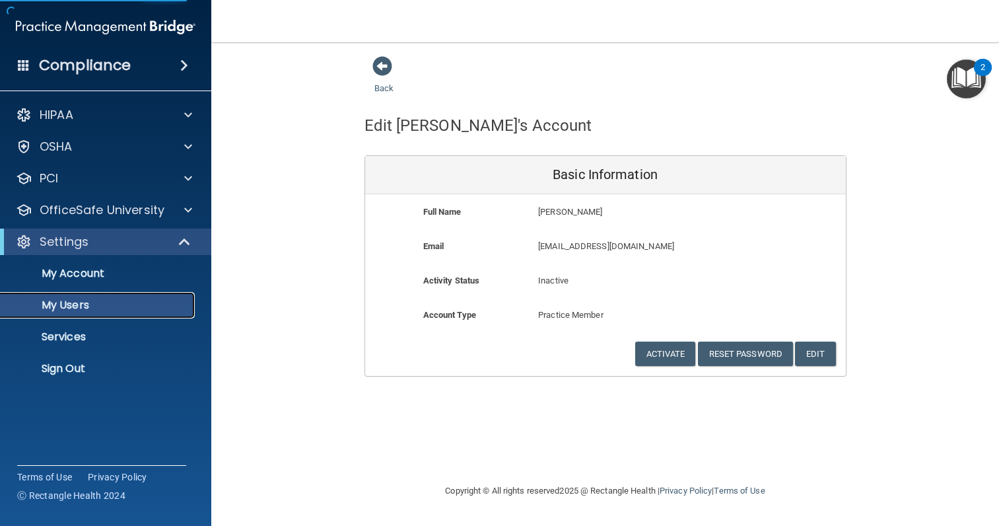
select select "20"
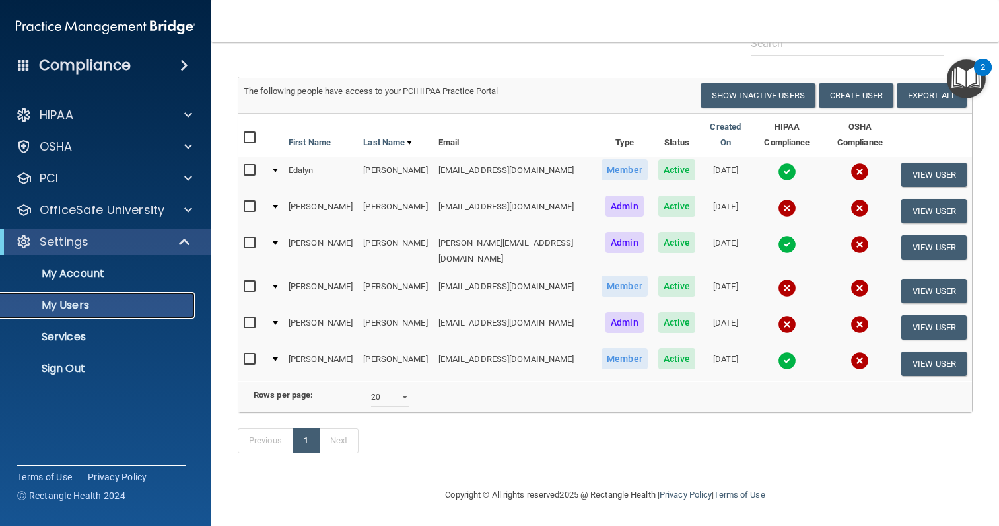
scroll to position [75, 0]
